Goal: Task Accomplishment & Management: Manage account settings

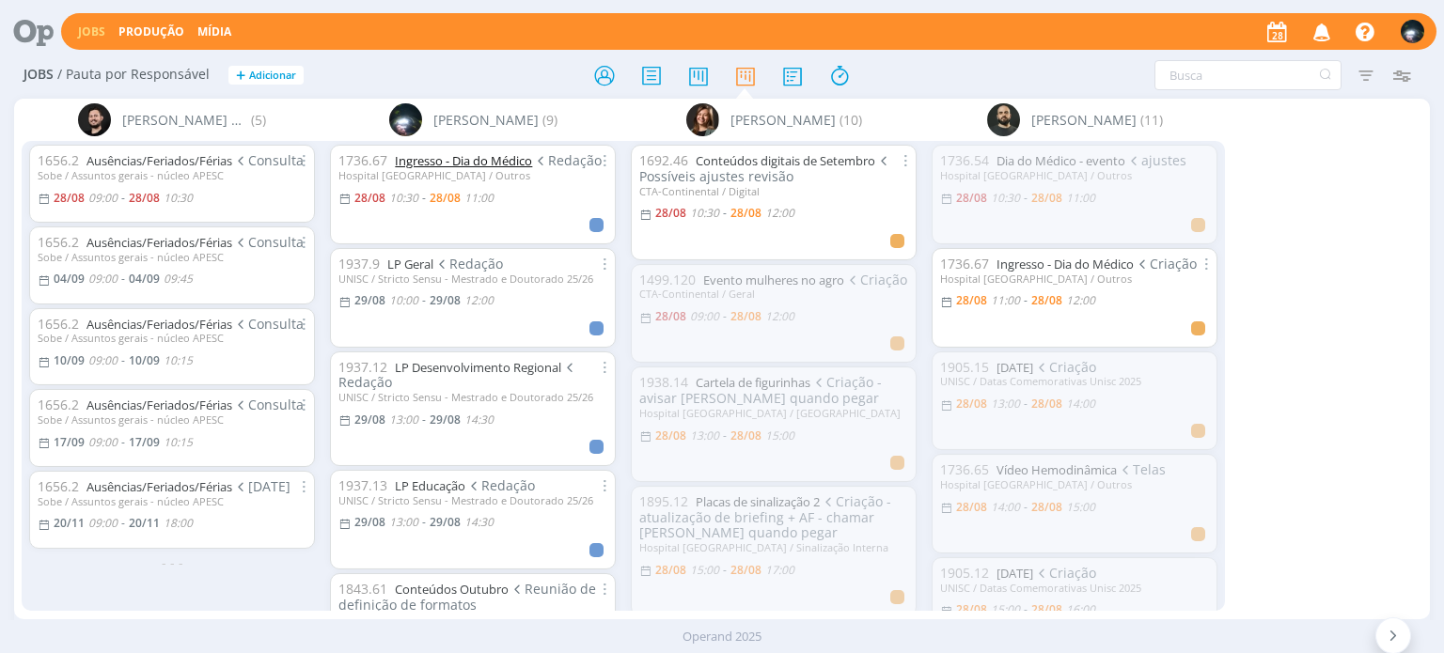
click at [441, 160] on link "Ingresso - Dia do Médico" at bounding box center [463, 160] width 137 height 17
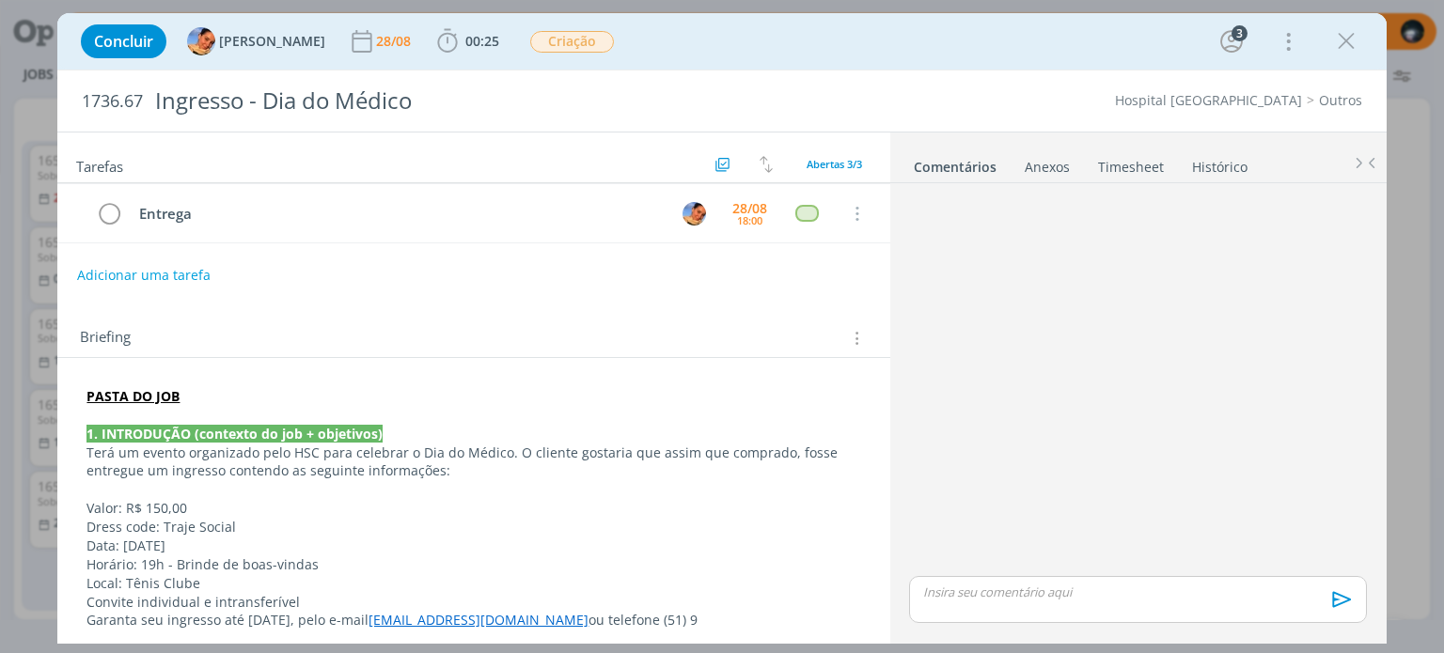
scroll to position [275, 0]
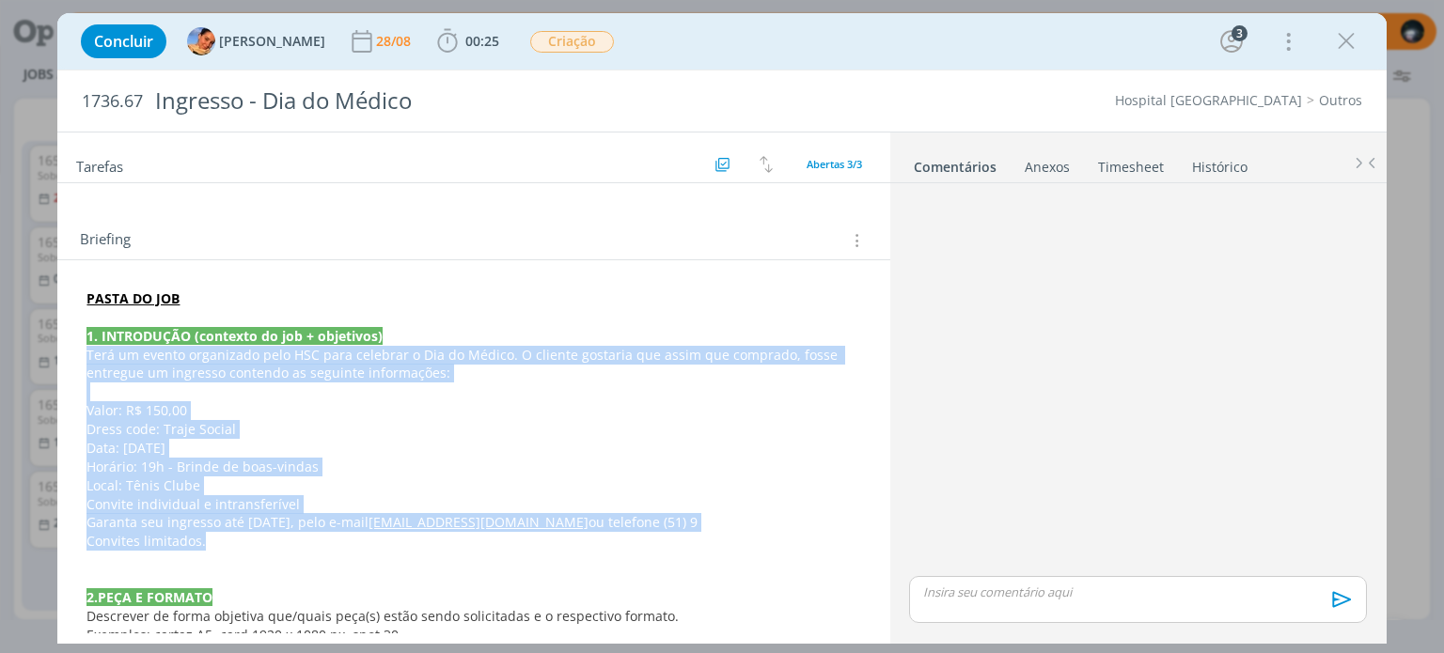
drag, startPoint x: 86, startPoint y: 349, endPoint x: 249, endPoint y: 533, distance: 246.4
click at [249, 533] on div "PASTA DO JOB 1. INTRODUÇÃO (contexto do job + objetivos) Terá um evento organiz…" at bounding box center [473, 598] width 802 height 630
copy div "Terá um evento organizado pelo HSC para celebrar o Dia do Médico. O cliente gos…"
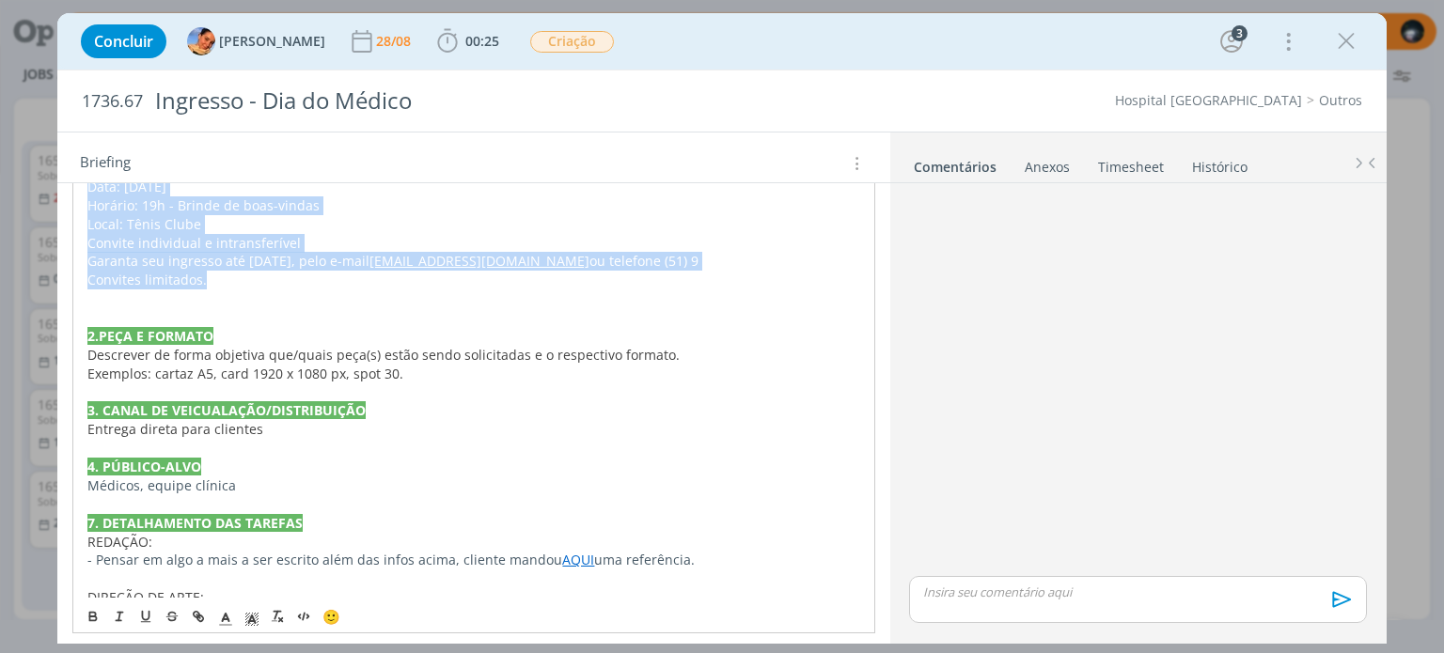
scroll to position [558, 0]
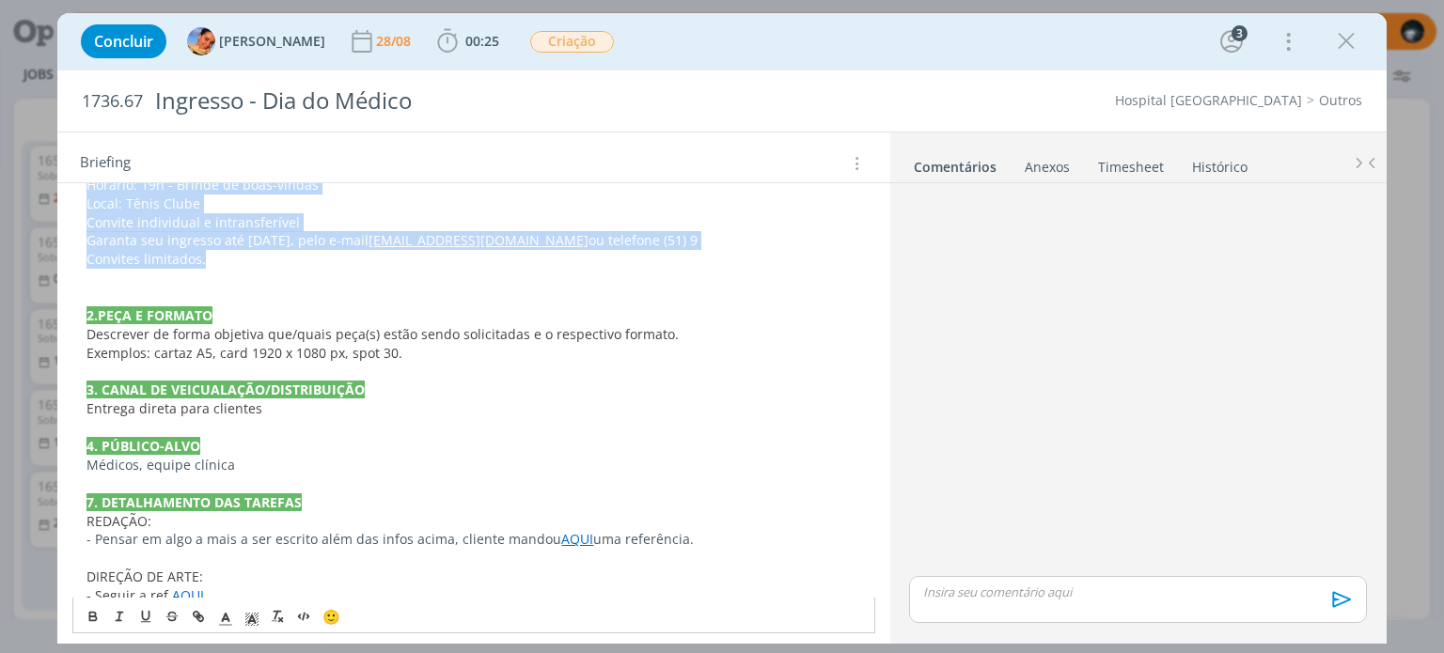
click at [308, 222] on p "Convite individual e intransferível" at bounding box center [473, 222] width 774 height 19
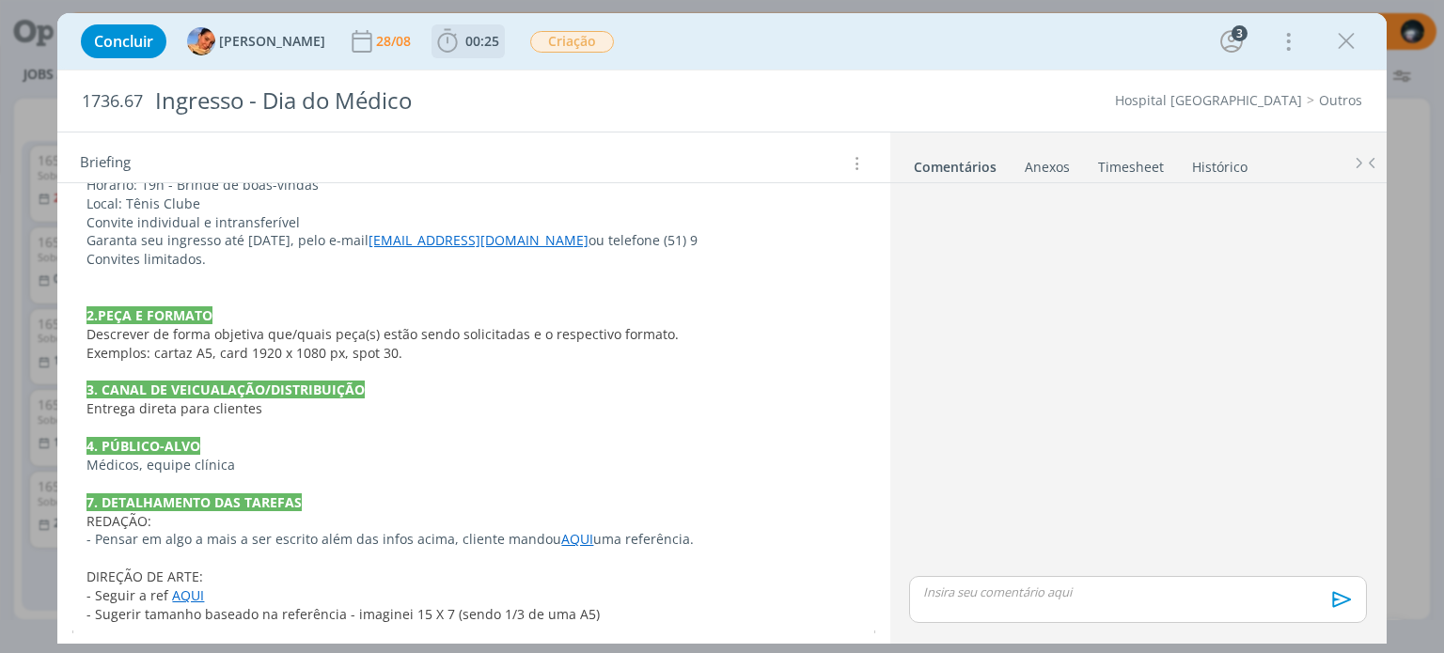
click at [433, 42] on icon "dialog" at bounding box center [447, 41] width 28 height 28
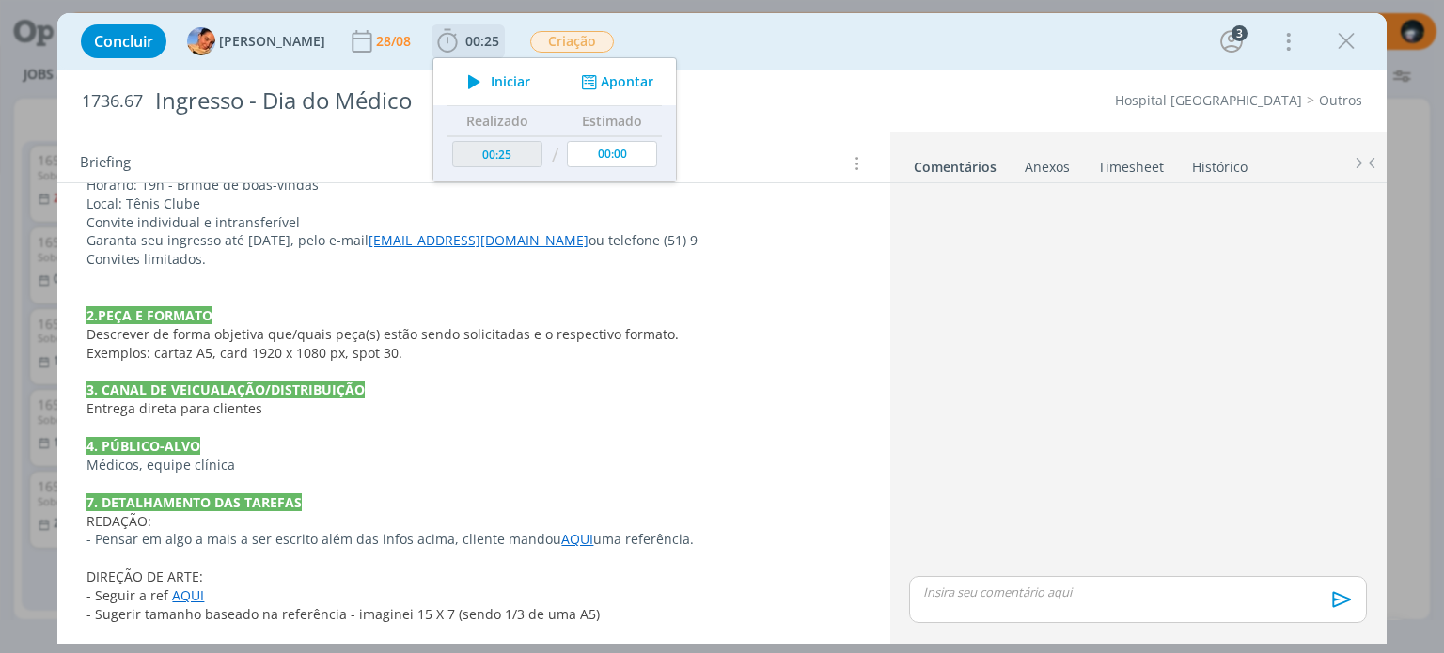
click at [615, 83] on button "Apontar" at bounding box center [615, 82] width 78 height 20
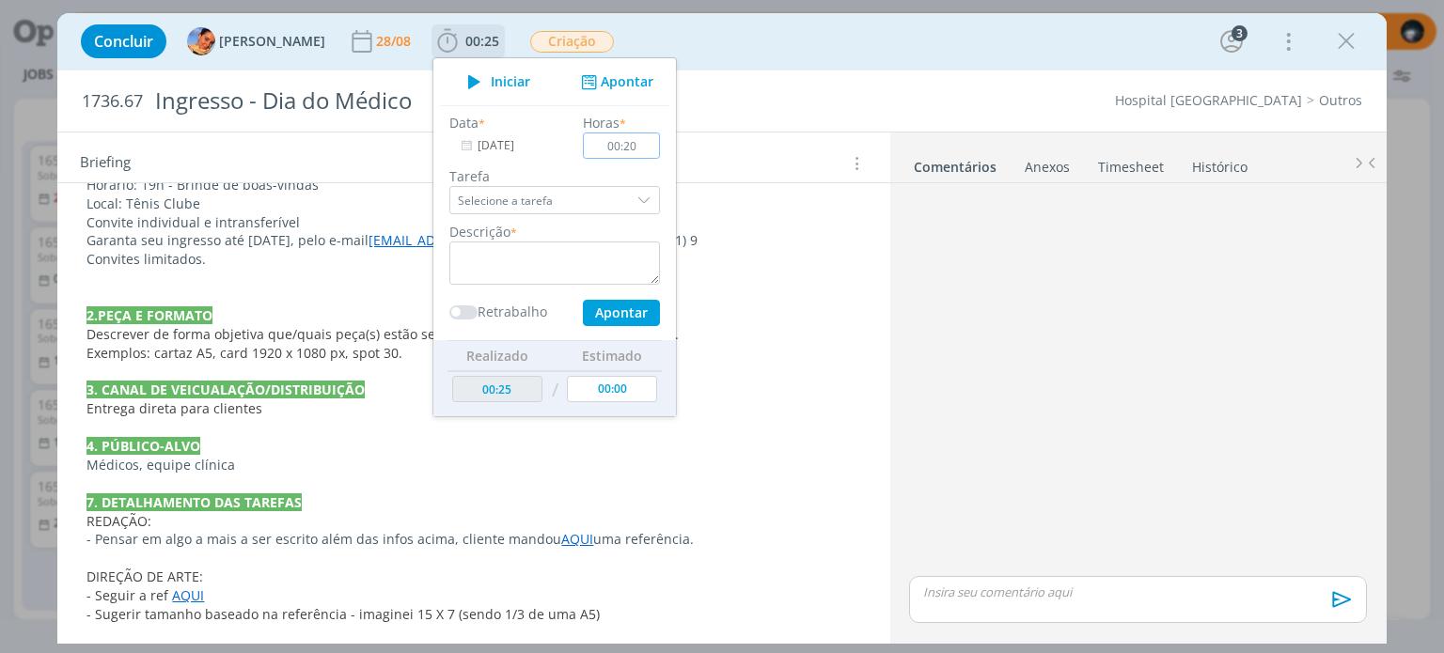
type input "00:20"
click at [577, 258] on textarea "dialog" at bounding box center [554, 263] width 211 height 43
type textarea "redação"
click at [604, 310] on button "Apontar" at bounding box center [621, 313] width 77 height 26
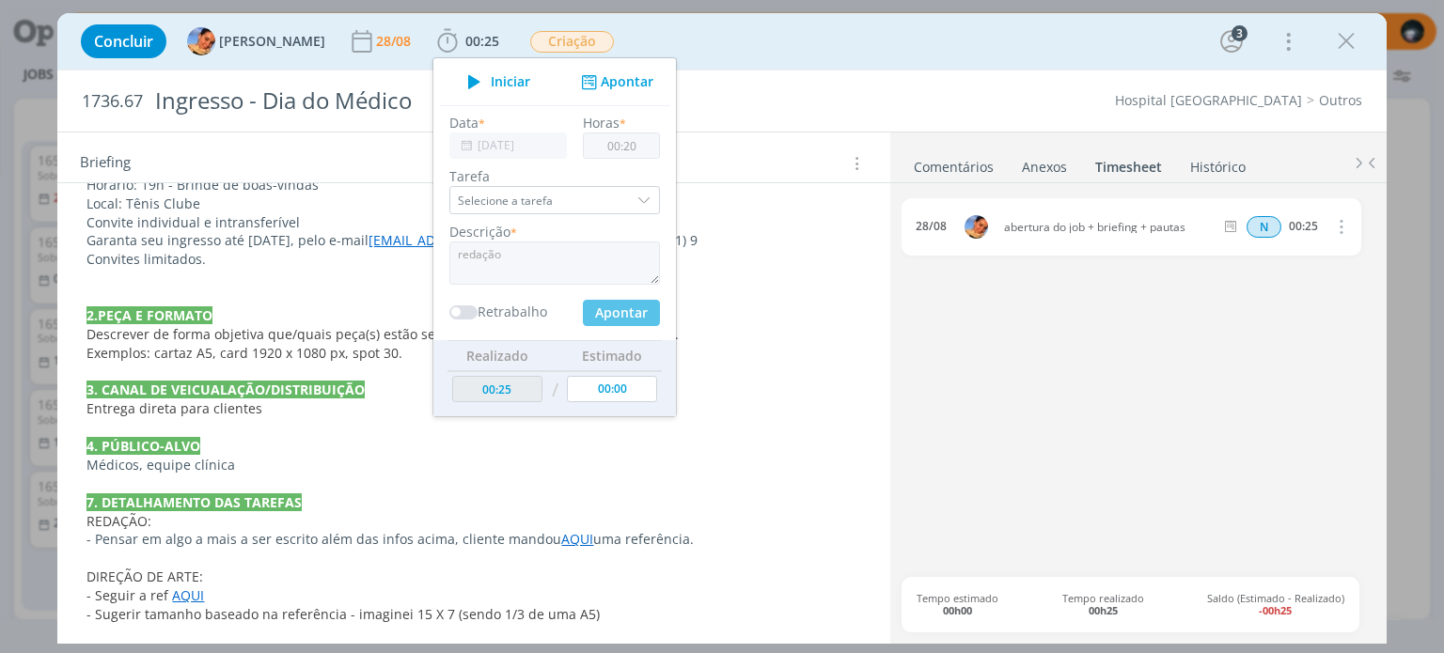
type input "00:45"
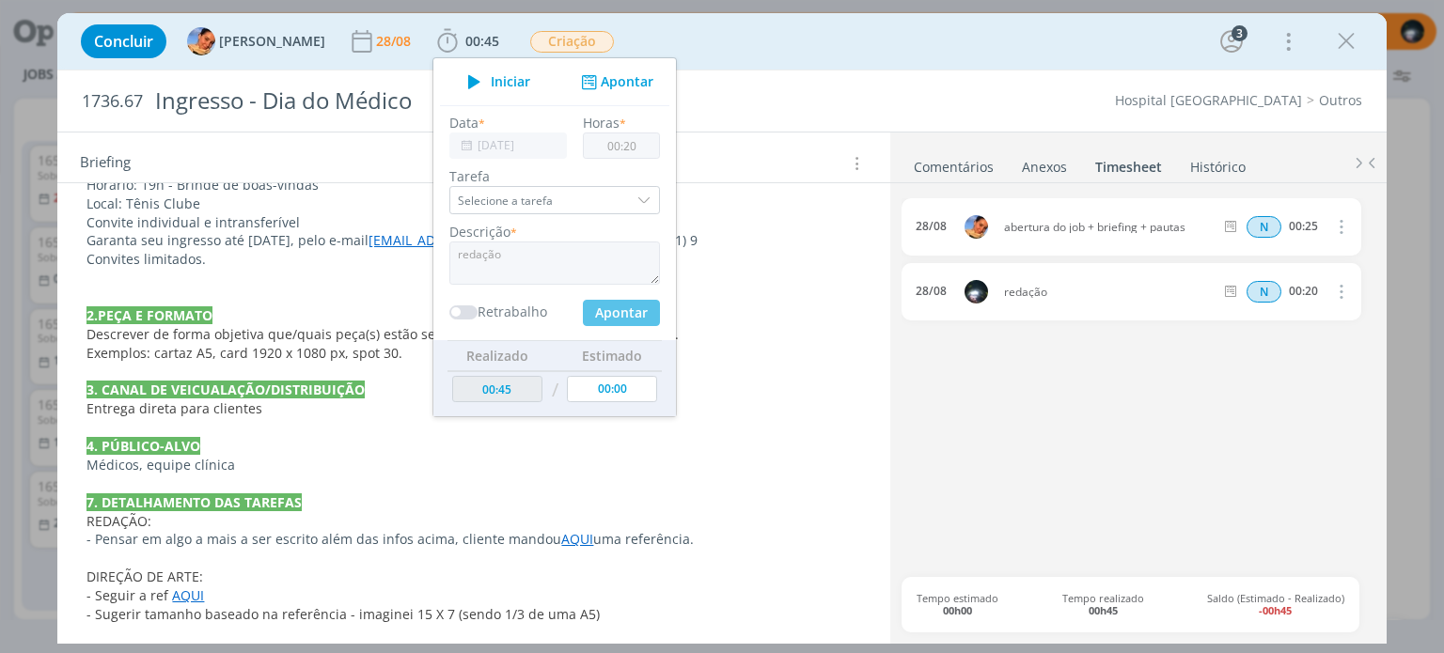
type input "00:00"
click at [966, 162] on link "Comentários" at bounding box center [954, 162] width 82 height 27
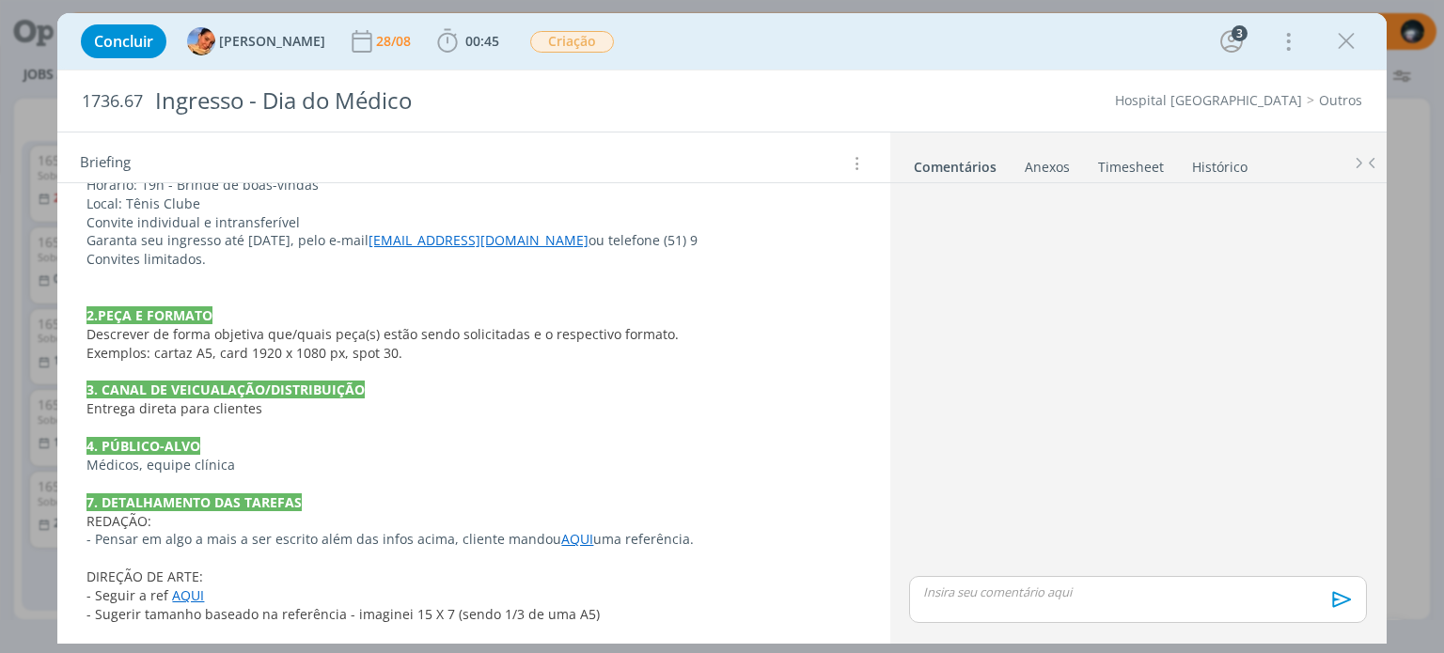
click at [973, 593] on p "dialog" at bounding box center [1137, 592] width 427 height 17
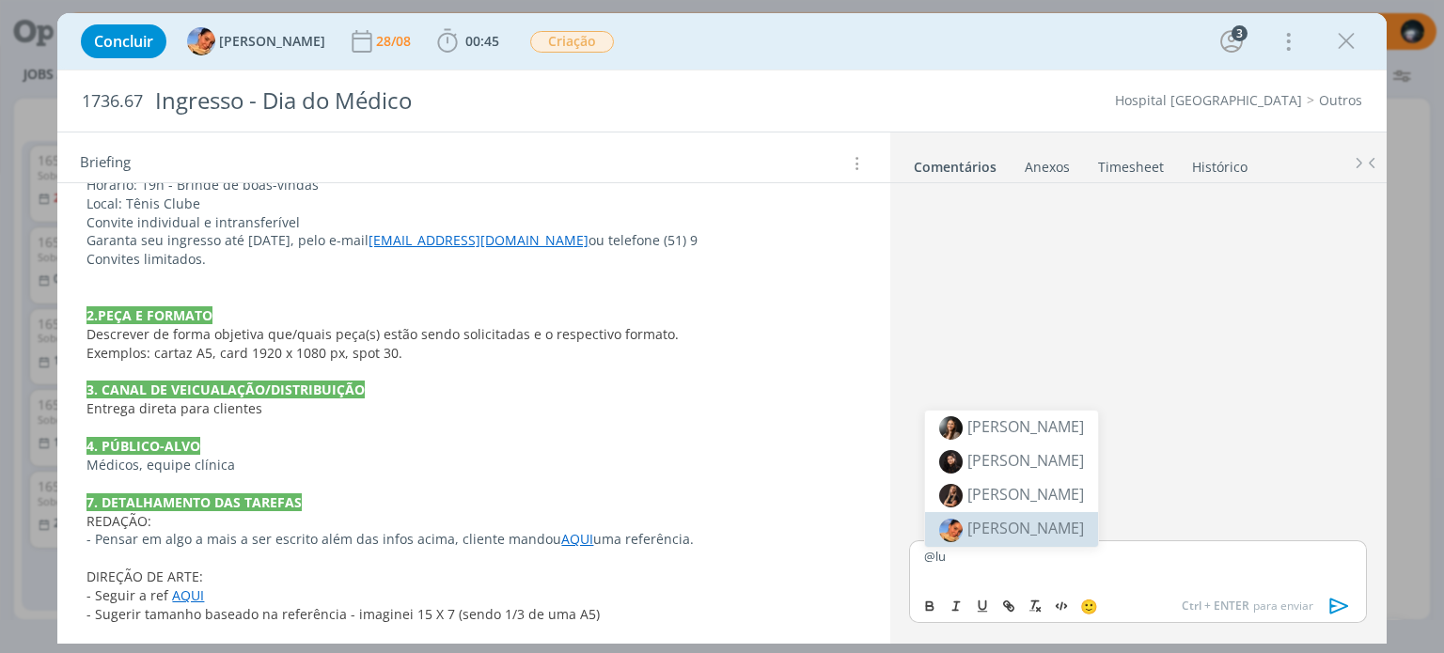
click at [1022, 529] on span "[PERSON_NAME]" at bounding box center [1025, 528] width 117 height 21
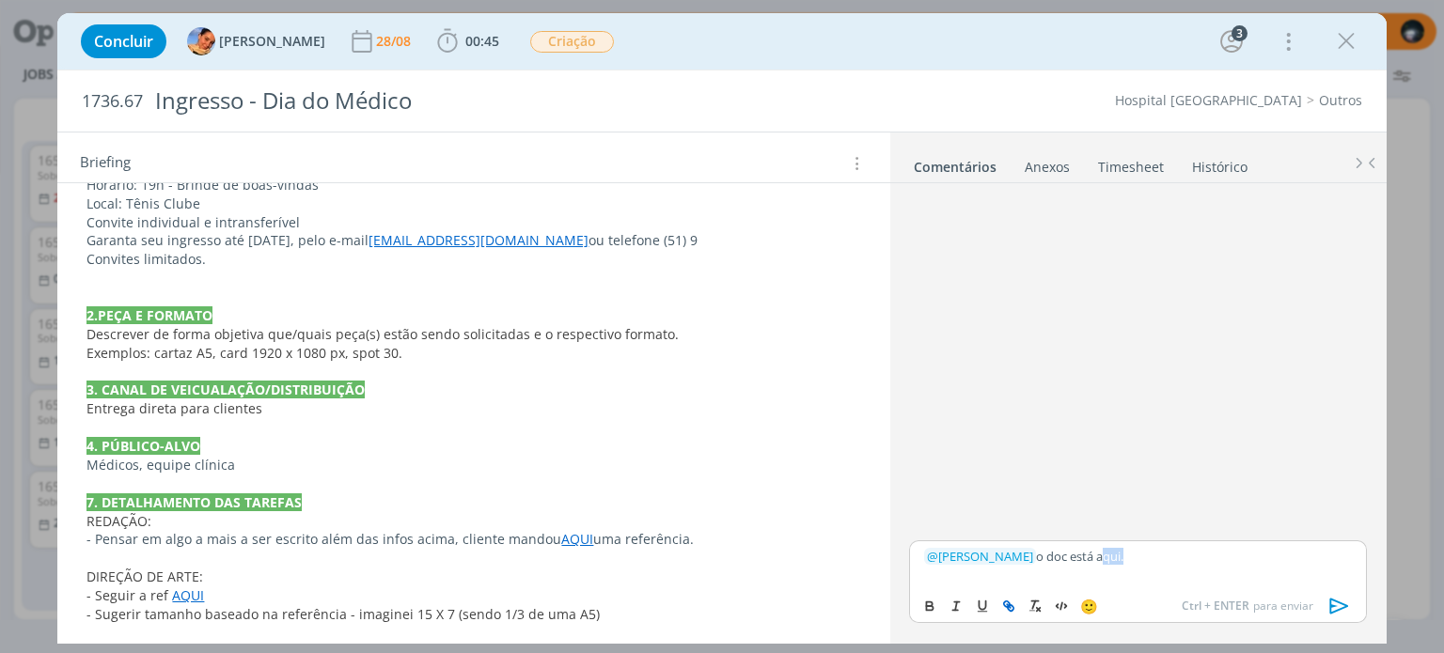
click at [1008, 604] on icon "dialog" at bounding box center [1008, 606] width 15 height 15
paste input "[URL][DOMAIN_NAME]"
type input "[URL][DOMAIN_NAME]"
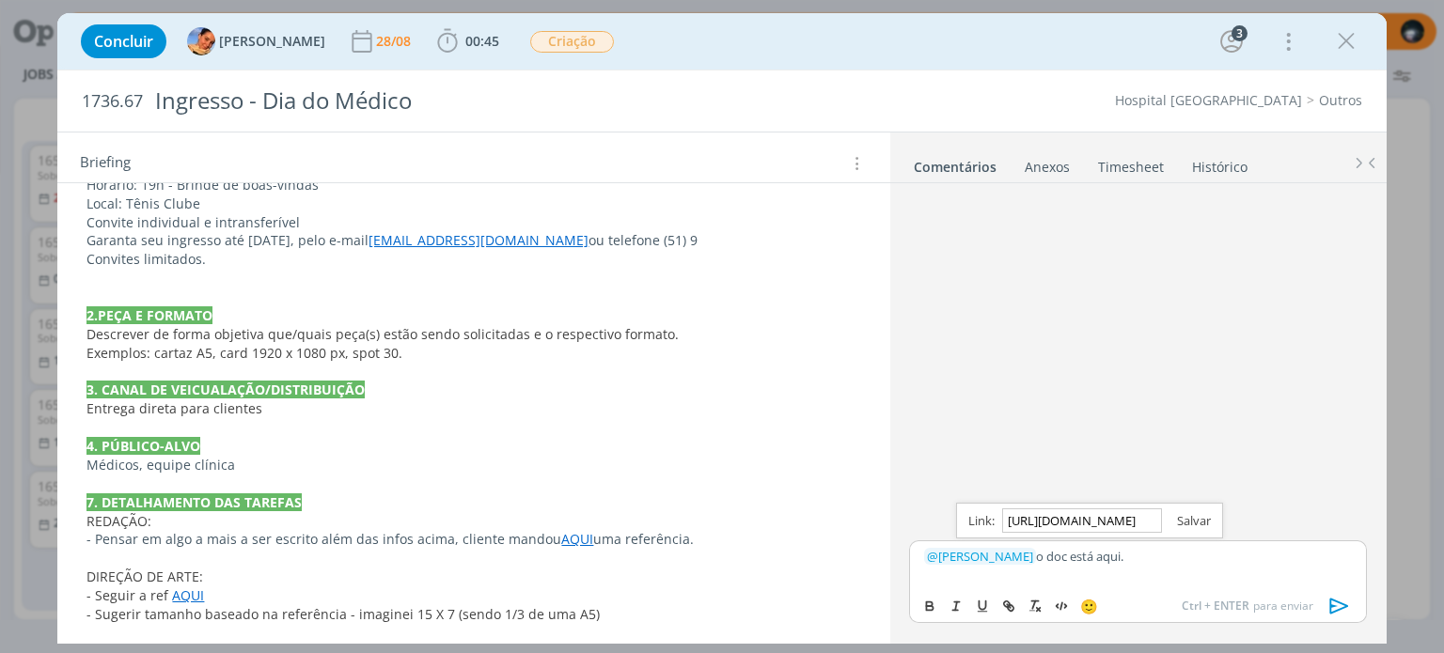
click at [1192, 520] on link "dialog" at bounding box center [1186, 520] width 49 height 17
click at [1185, 556] on p "﻿ @ [PERSON_NAME] ﻿ o doc está aqui ." at bounding box center [1137, 556] width 427 height 17
click at [1334, 601] on icon "dialog" at bounding box center [1338, 606] width 19 height 16
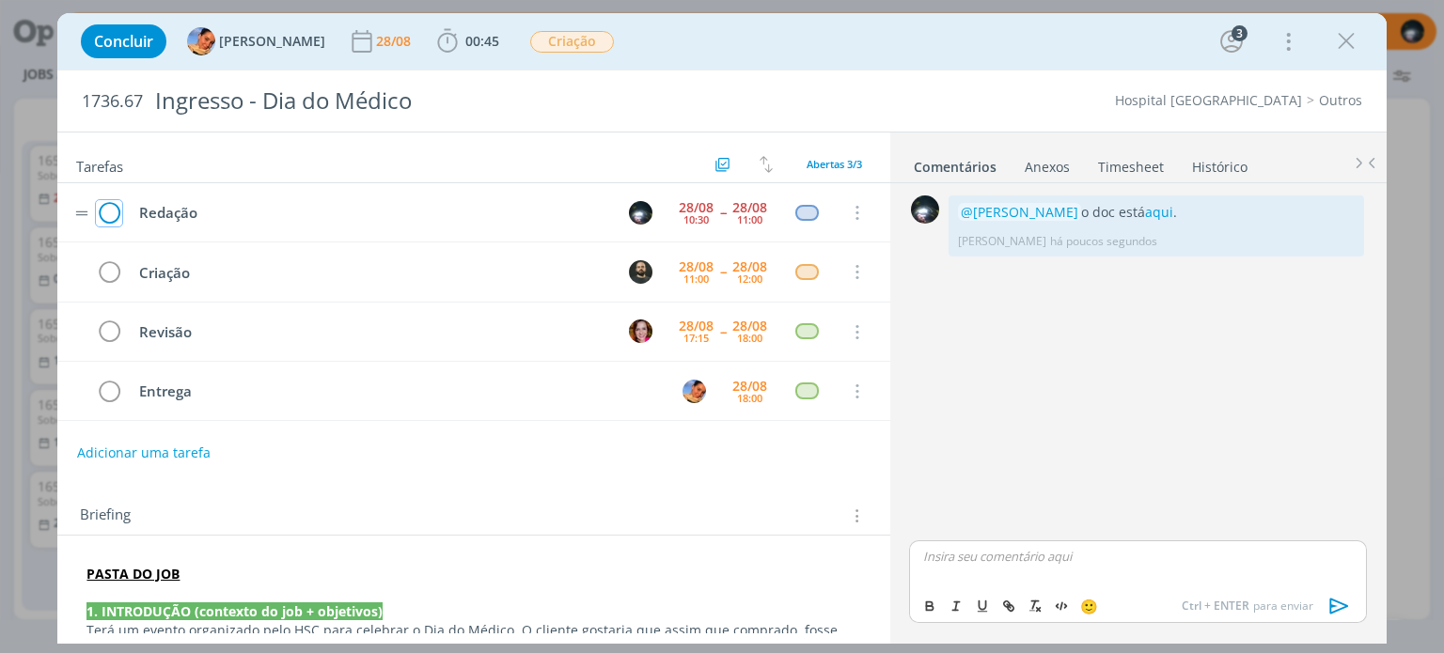
click at [102, 211] on icon "dialog" at bounding box center [109, 213] width 26 height 28
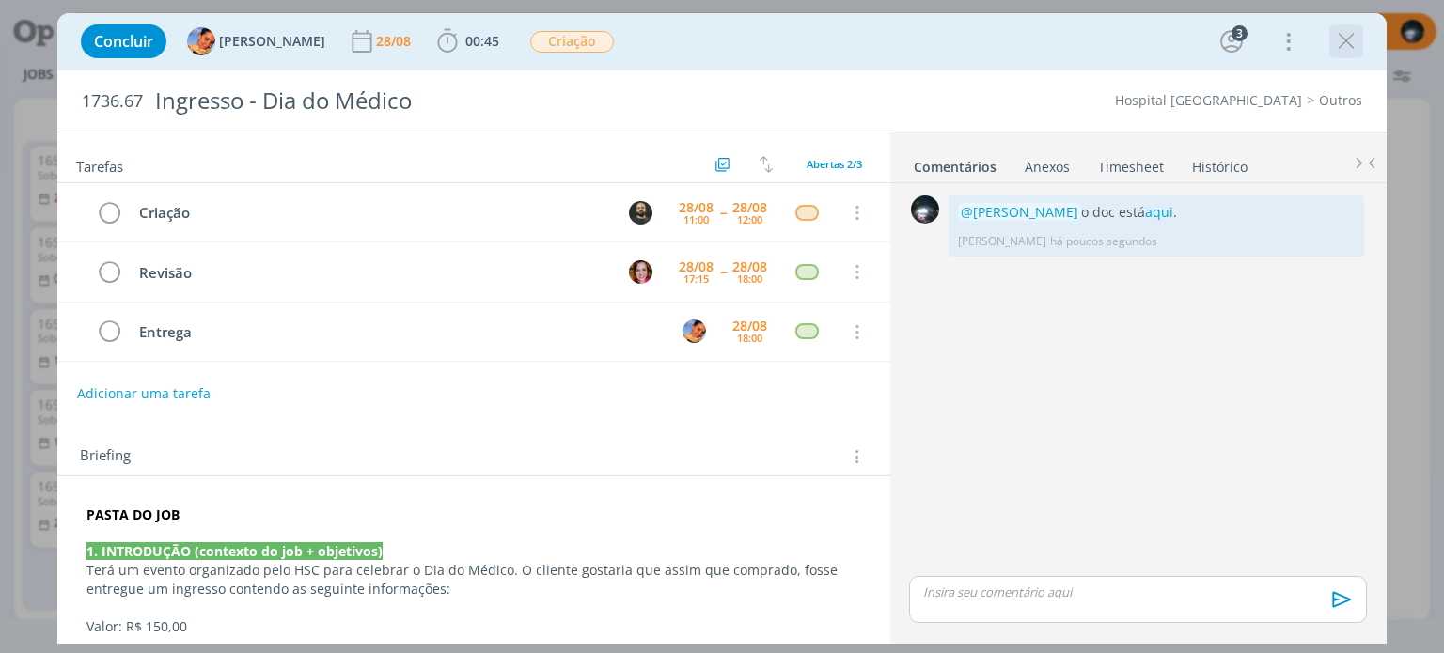
click at [1353, 44] on icon "dialog" at bounding box center [1346, 41] width 28 height 28
